Goal: Information Seeking & Learning: Learn about a topic

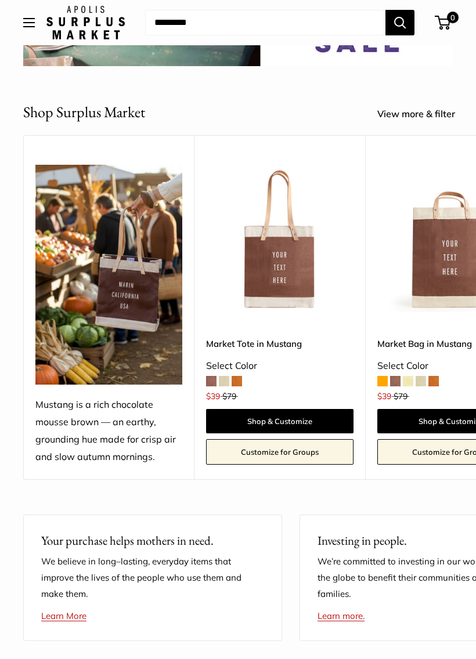
scroll to position [210, 0]
click at [229, 377] on span at bounding box center [224, 382] width 10 height 10
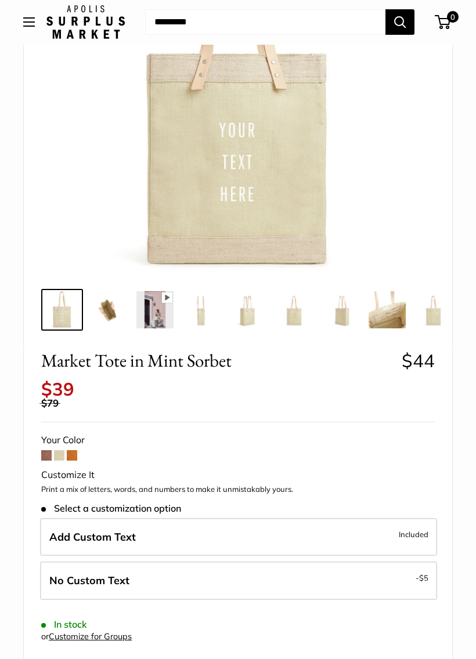
scroll to position [224, 0]
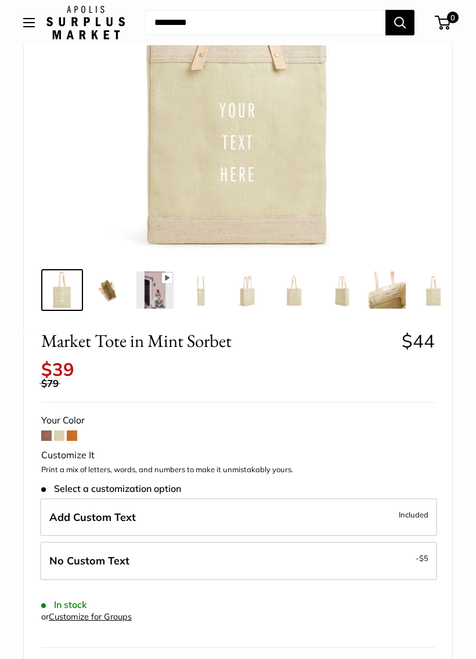
click at [73, 431] on span at bounding box center [72, 436] width 10 height 10
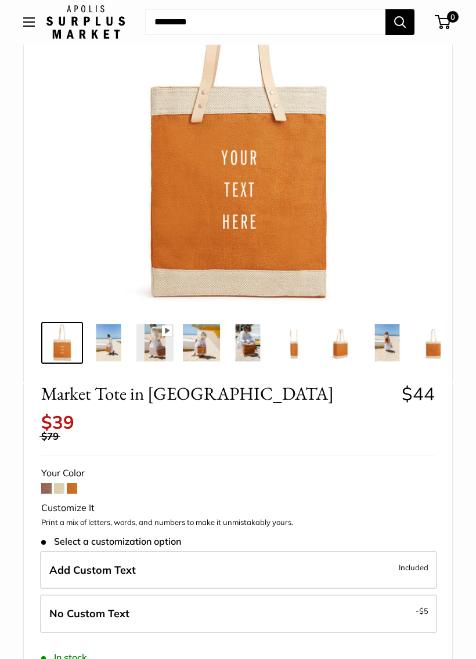
scroll to position [181, 0]
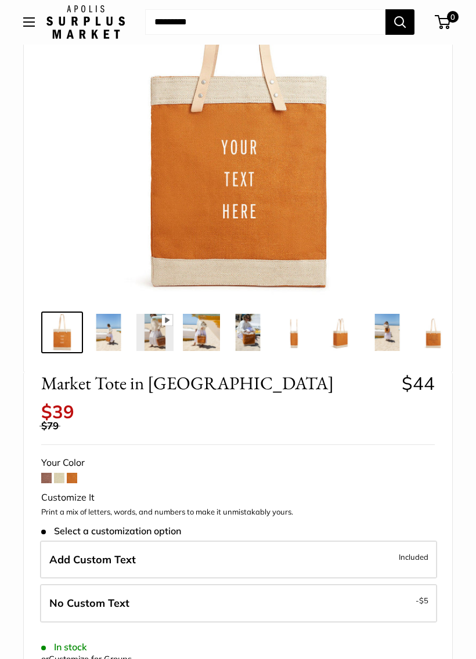
click at [151, 345] on img at bounding box center [154, 333] width 37 height 37
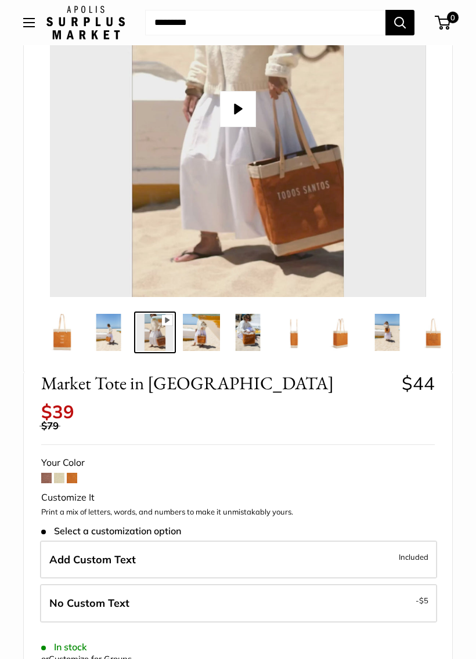
click at [196, 331] on img at bounding box center [201, 332] width 37 height 37
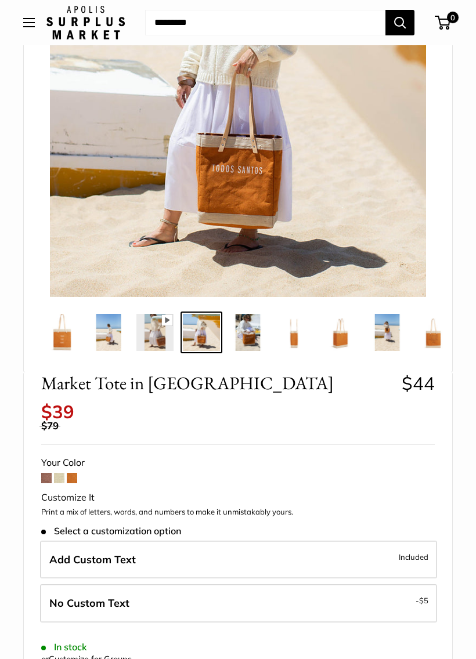
click at [233, 322] on img at bounding box center [247, 332] width 37 height 37
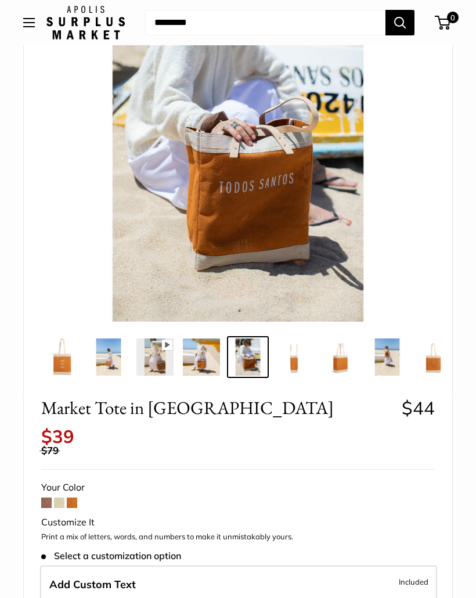
scroll to position [0, 0]
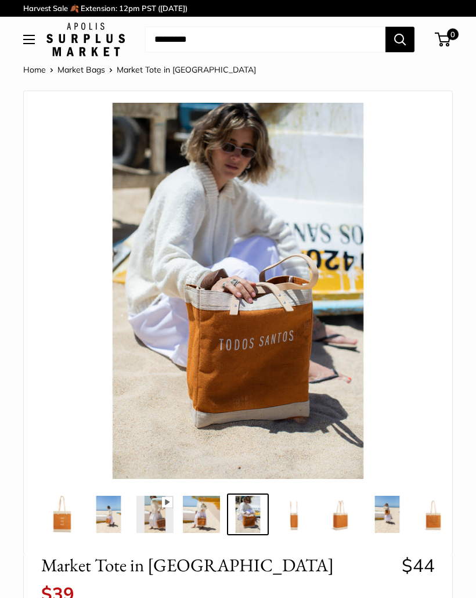
click at [26, 41] on button "Open menu" at bounding box center [29, 39] width 12 height 9
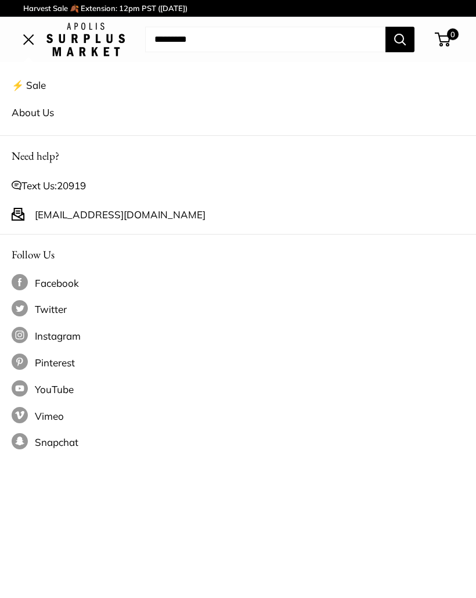
click at [28, 111] on link "About Us" at bounding box center [238, 111] width 453 height 27
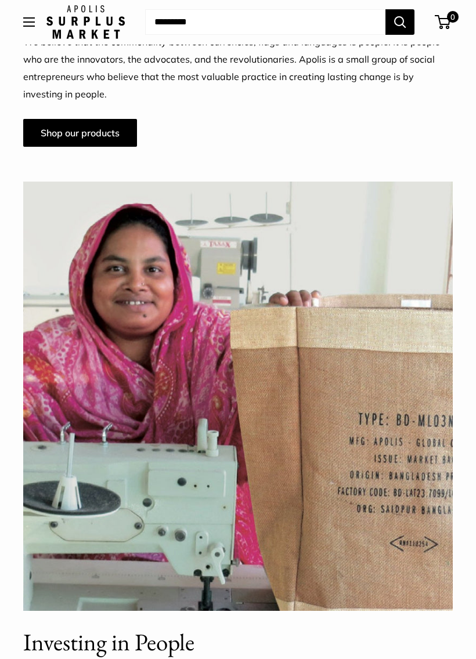
scroll to position [977, 0]
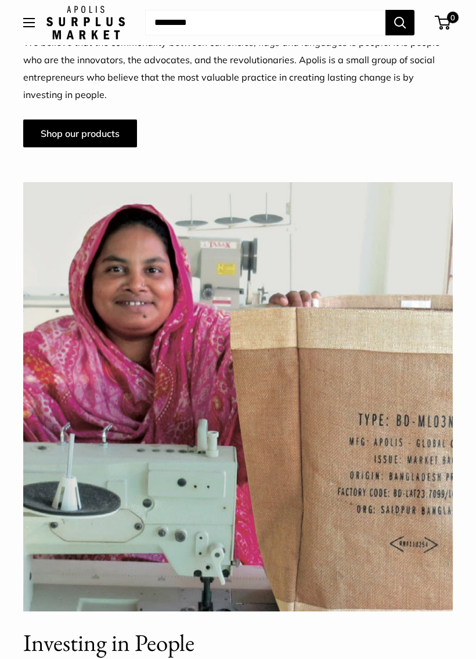
click at [61, 139] on link "Shop our products" at bounding box center [80, 134] width 114 height 28
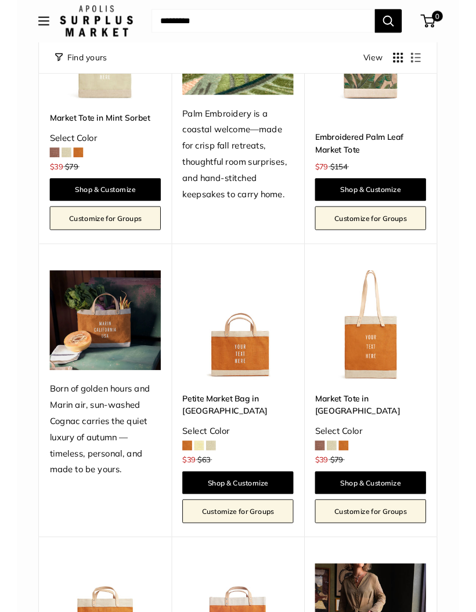
scroll to position [897, 0]
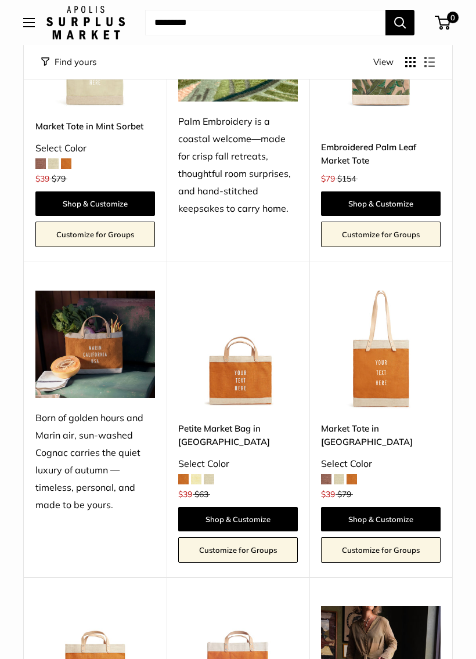
click at [237, 381] on img at bounding box center [238, 351] width 120 height 120
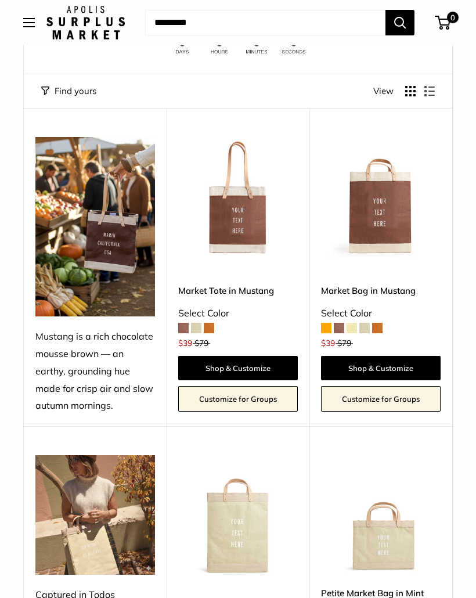
scroll to position [109, 0]
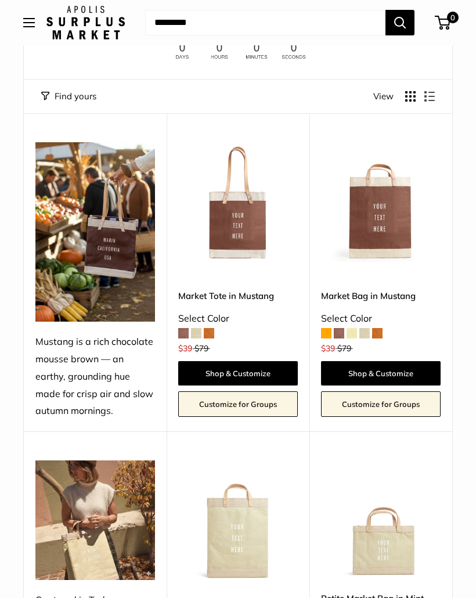
click at [388, 236] on img at bounding box center [381, 202] width 120 height 120
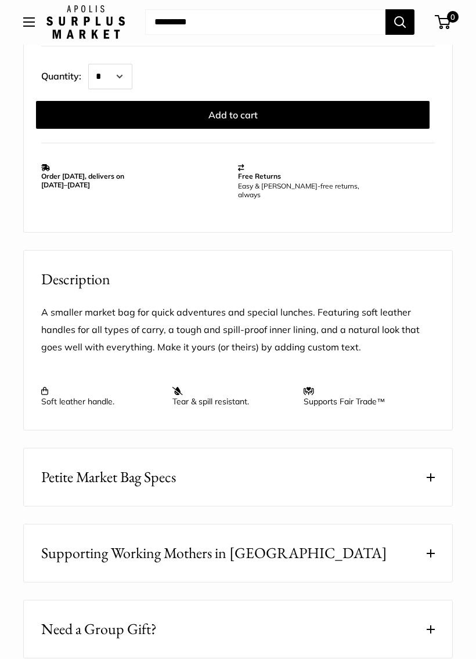
scroll to position [826, 0]
click at [430, 471] on button "Petite Market Bag Specs" at bounding box center [238, 477] width 428 height 57
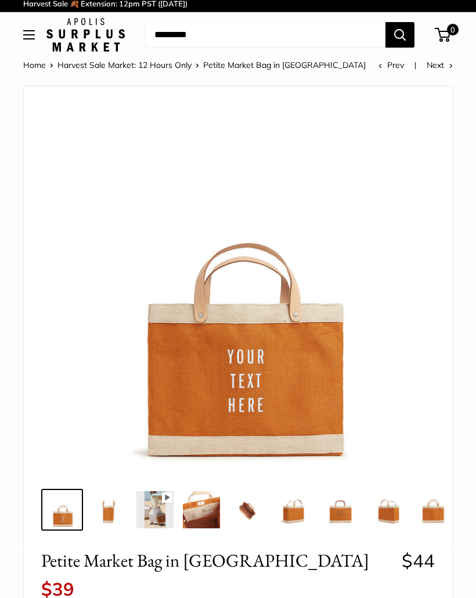
scroll to position [0, 0]
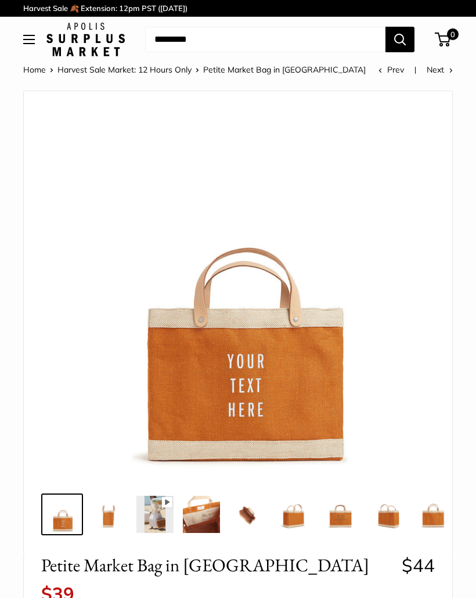
click at [205, 523] on img at bounding box center [201, 514] width 37 height 37
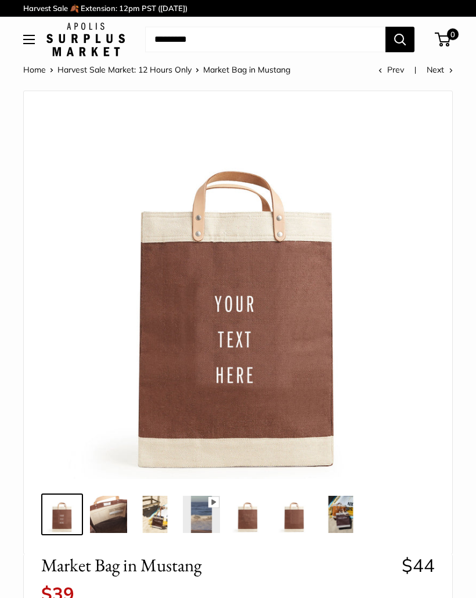
click at [108, 520] on img at bounding box center [108, 514] width 37 height 37
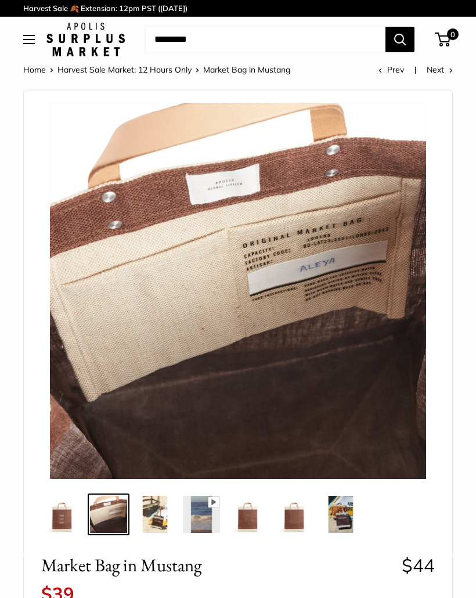
click at [164, 519] on img at bounding box center [154, 514] width 37 height 37
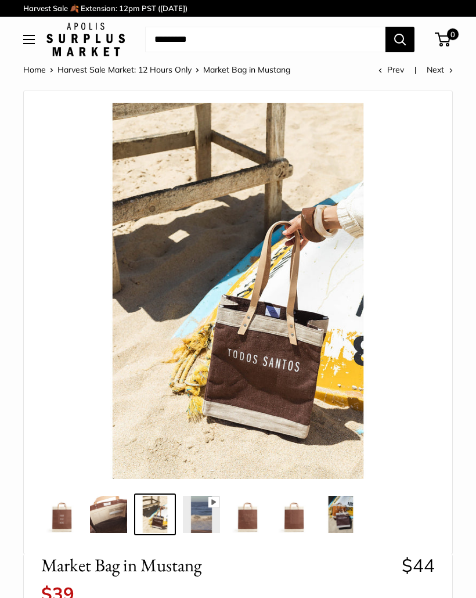
click at [208, 523] on img at bounding box center [201, 514] width 37 height 37
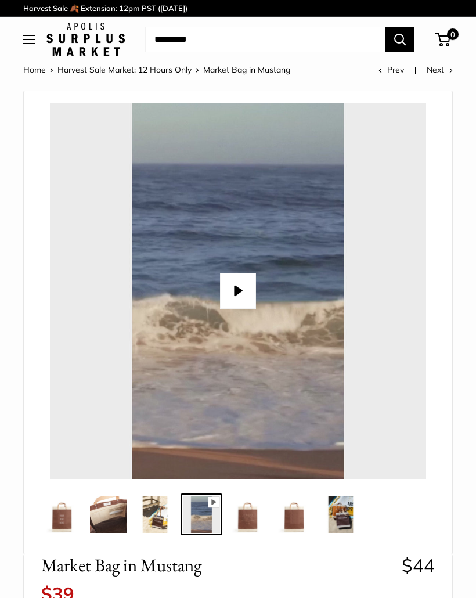
click at [236, 286] on button "Play" at bounding box center [238, 291] width 36 height 36
click at [251, 521] on img at bounding box center [247, 514] width 37 height 37
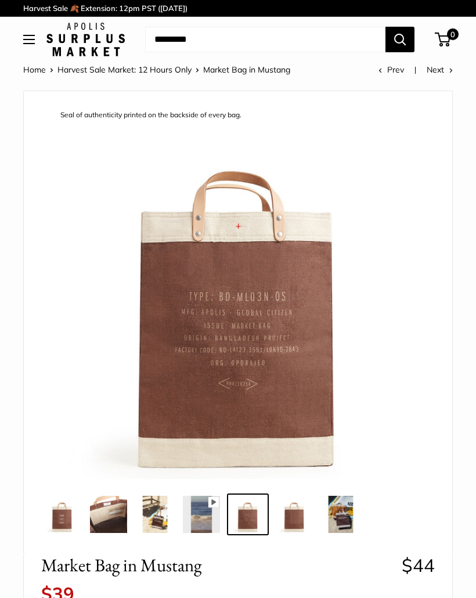
type input "*****"
click at [293, 520] on img at bounding box center [294, 514] width 37 height 37
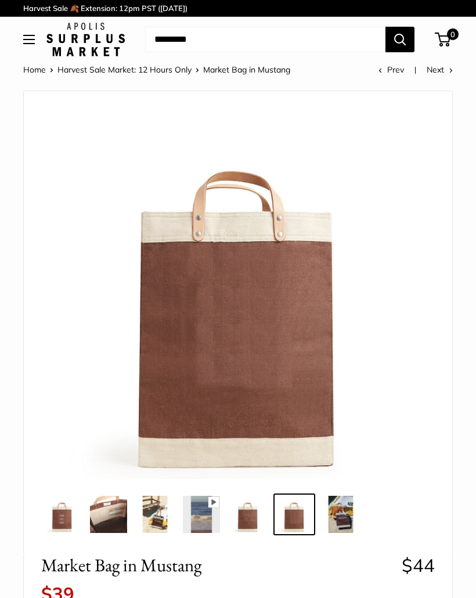
click at [345, 526] on img at bounding box center [340, 514] width 37 height 37
